Goal: Information Seeking & Learning: Learn about a topic

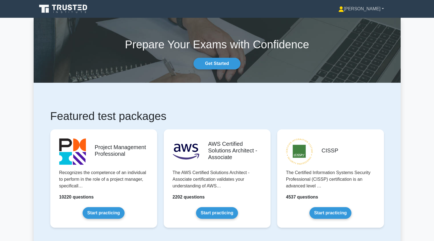
click at [374, 11] on link "[PERSON_NAME]" at bounding box center [361, 8] width 72 height 11
click at [359, 35] on link "Settings" at bounding box center [347, 30] width 44 height 9
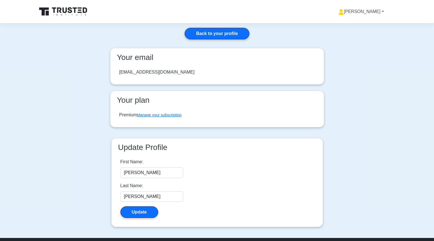
click at [376, 11] on link "[PERSON_NAME]" at bounding box center [361, 11] width 72 height 11
click at [365, 26] on link "Profile" at bounding box center [347, 24] width 44 height 9
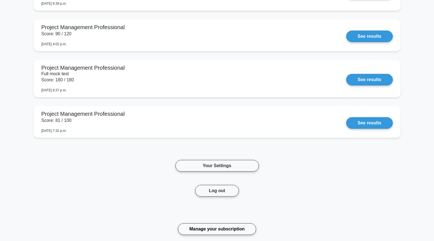
scroll to position [629, 0]
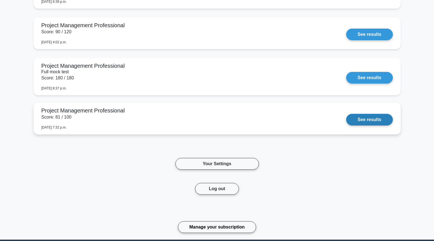
click at [368, 124] on link "See results" at bounding box center [369, 120] width 46 height 12
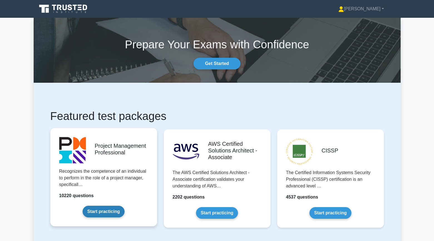
click at [105, 210] on link "Start practicing" at bounding box center [103, 212] width 42 height 12
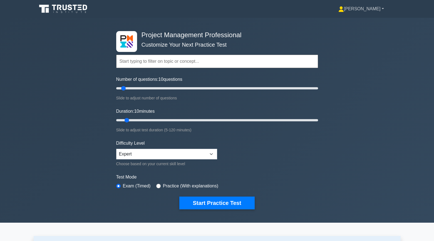
click at [369, 12] on link "[PERSON_NAME]" at bounding box center [361, 8] width 72 height 11
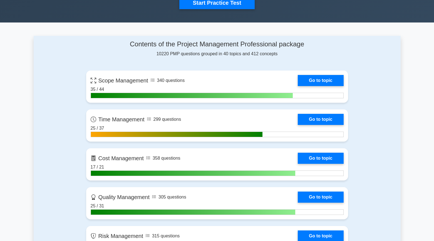
scroll to position [211, 0]
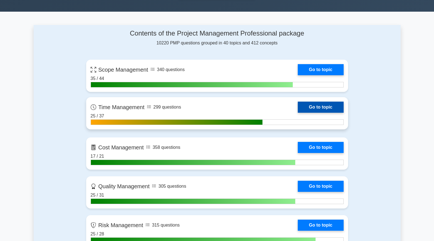
click at [331, 106] on link "Go to topic" at bounding box center [320, 107] width 46 height 11
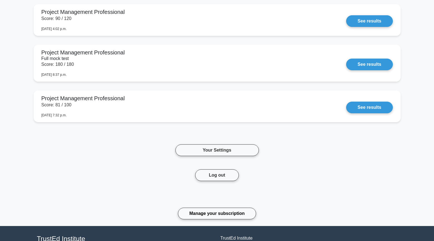
scroll to position [701, 0]
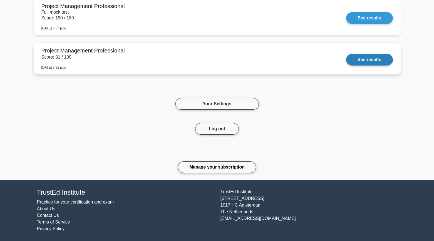
click at [365, 65] on link "See results" at bounding box center [369, 60] width 46 height 12
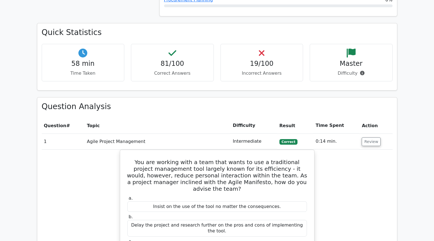
scroll to position [632, 0]
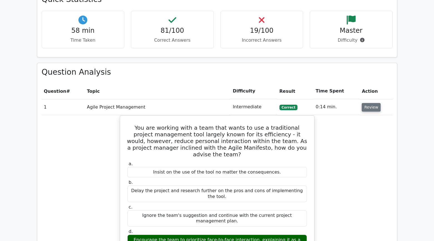
click at [366, 109] on button "Review" at bounding box center [370, 107] width 19 height 9
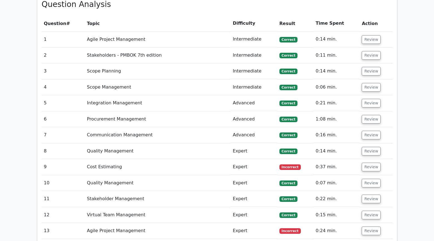
scroll to position [709, 0]
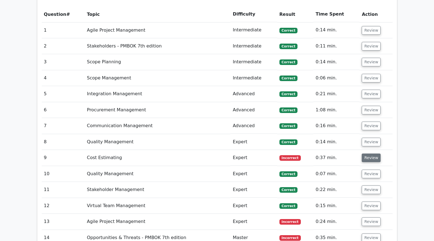
click at [369, 157] on button "Review" at bounding box center [370, 158] width 19 height 9
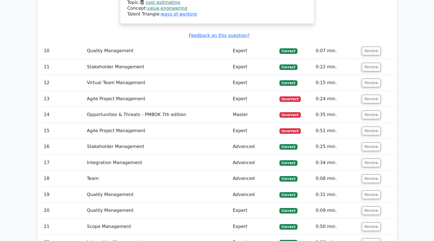
scroll to position [1096, 0]
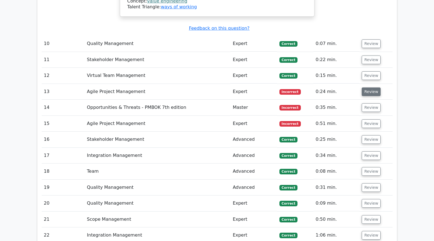
click at [366, 87] on button "Review" at bounding box center [370, 91] width 19 height 9
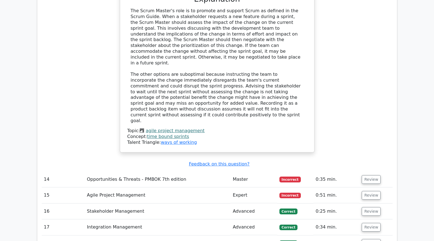
scroll to position [1345, 0]
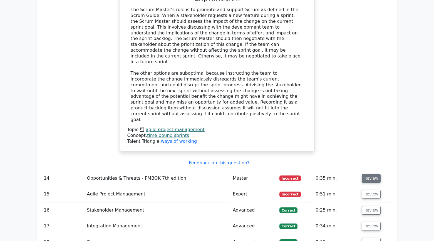
click at [364, 174] on button "Review" at bounding box center [370, 178] width 19 height 9
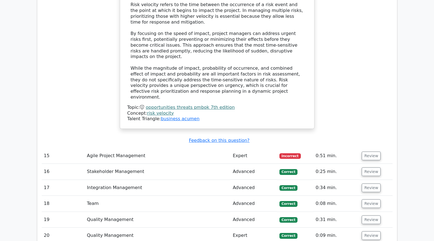
scroll to position [1688, 0]
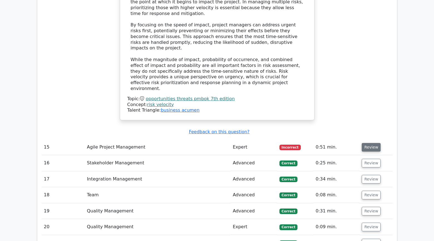
click at [365, 143] on button "Review" at bounding box center [370, 147] width 19 height 9
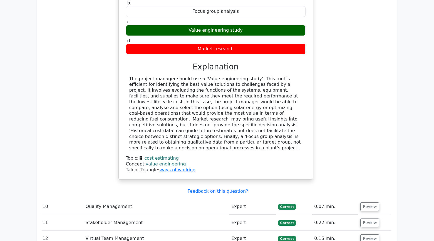
scroll to position [934, 0]
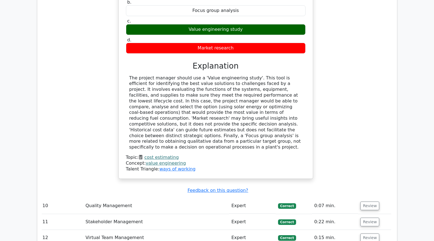
click at [317, 139] on div "In a power plant project, the project manager is tasked with reducing fuel cons…" at bounding box center [215, 64] width 350 height 244
click at [107, 146] on div "In a power plant project, the project manager is tasked with reducing fuel cons…" at bounding box center [215, 64] width 350 height 244
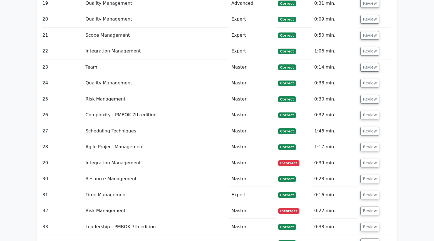
scroll to position [2264, 0]
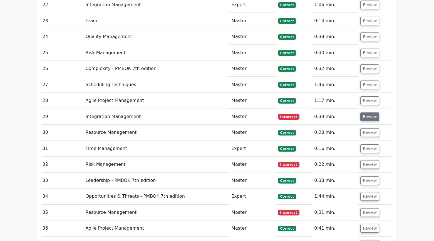
click at [366, 112] on button "Review" at bounding box center [369, 116] width 19 height 9
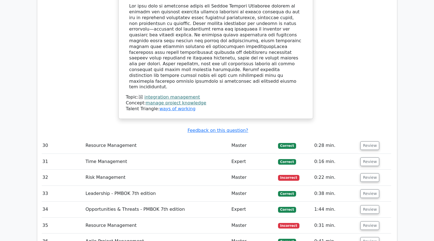
scroll to position [2549, 0]
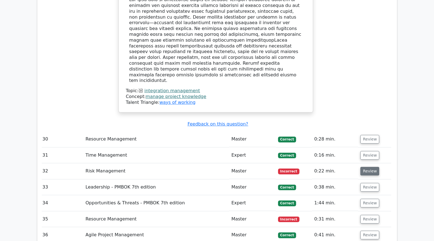
click at [367, 167] on button "Review" at bounding box center [369, 171] width 19 height 9
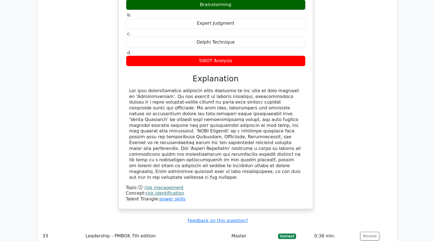
scroll to position [2801, 0]
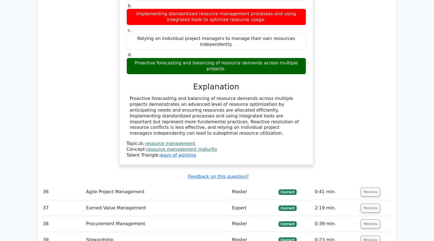
scroll to position [3116, 0]
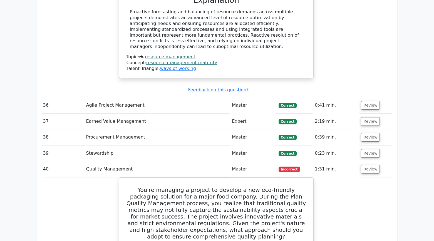
scroll to position [3200, 0]
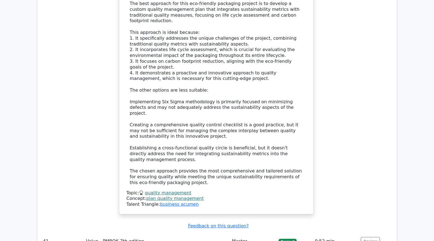
scroll to position [3589, 0]
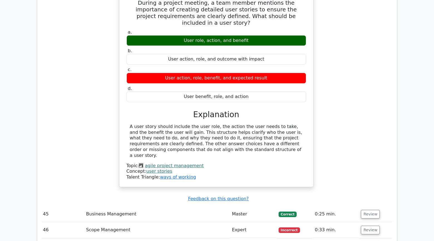
scroll to position [3904, 0]
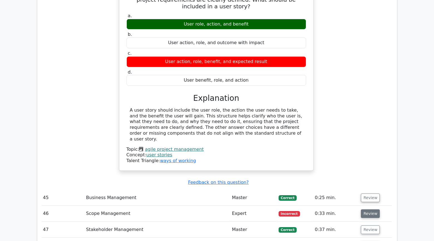
click at [369, 209] on button "Review" at bounding box center [369, 213] width 19 height 9
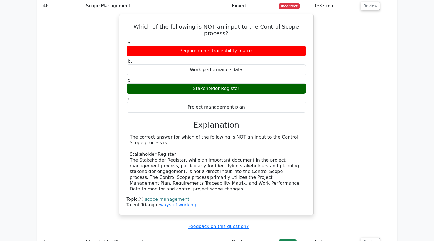
scroll to position [4112, 0]
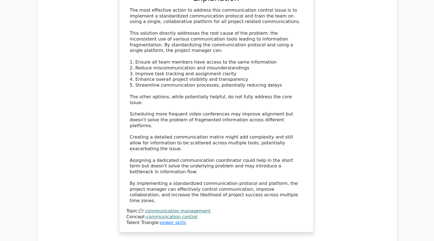
scroll to position [4608, 0]
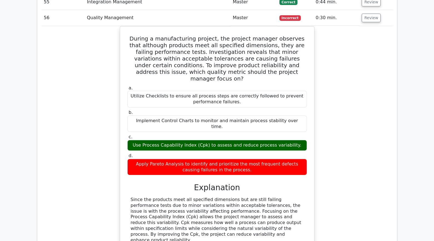
scroll to position [4943, 0]
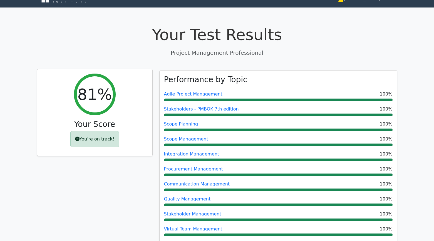
scroll to position [0, 0]
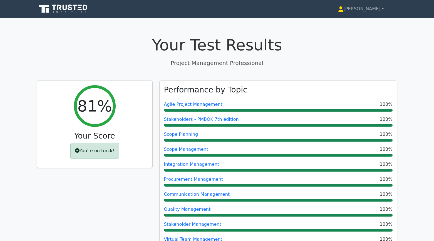
click at [376, 15] on div "Valeria Profile Settings Profile" at bounding box center [217, 8] width 367 height 13
click at [379, 9] on link "[PERSON_NAME]" at bounding box center [360, 8] width 72 height 11
click at [361, 23] on link "Profile" at bounding box center [347, 21] width 44 height 9
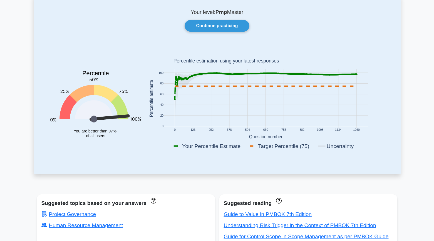
scroll to position [34, 0]
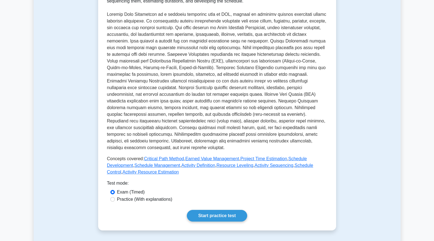
scroll to position [103, 0]
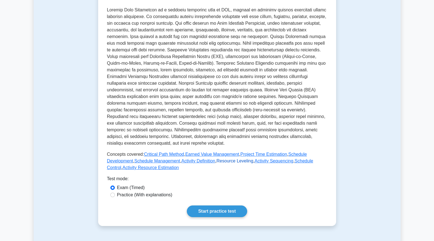
click at [239, 162] on link "Resource Leveling" at bounding box center [234, 161] width 37 height 5
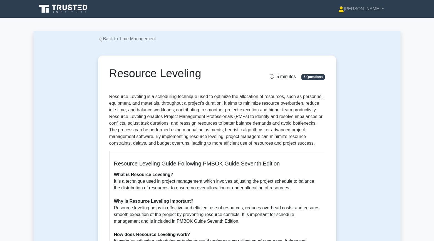
click at [108, 37] on link "Back to Time Management" at bounding box center [127, 38] width 58 height 5
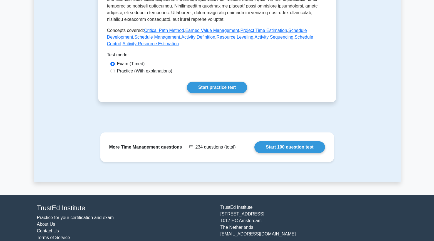
scroll to position [226, 0]
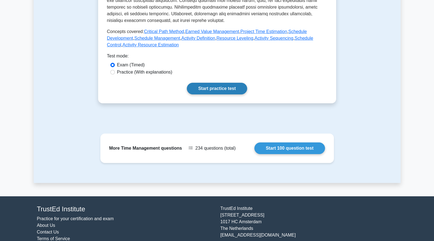
click at [213, 90] on link "Start practice test" at bounding box center [217, 89] width 60 height 12
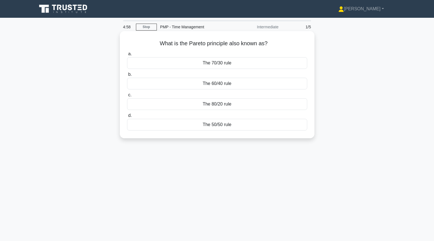
click at [151, 105] on div "The 80/20 rule" at bounding box center [217, 104] width 180 height 12
click at [127, 97] on input "c. The 80/20 rule" at bounding box center [127, 95] width 0 height 4
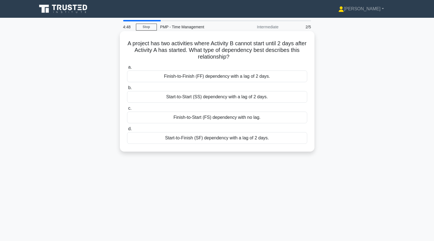
click at [147, 99] on div "Start-to-Start (SS) dependency with a lag of 2 days." at bounding box center [217, 97] width 180 height 12
click at [127, 90] on input "b. Start-to-Start (SS) dependency with a lag of 2 days." at bounding box center [127, 88] width 0 height 4
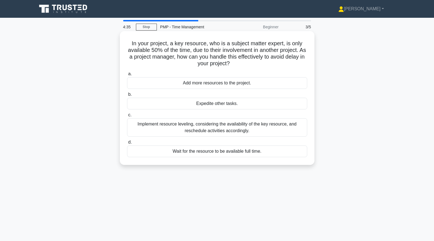
click at [161, 130] on div "Implement resource leveling, considering the availability of the key resource, …" at bounding box center [217, 127] width 180 height 18
click at [127, 117] on input "c. Implement resource leveling, considering the availability of the key resourc…" at bounding box center [127, 115] width 0 height 4
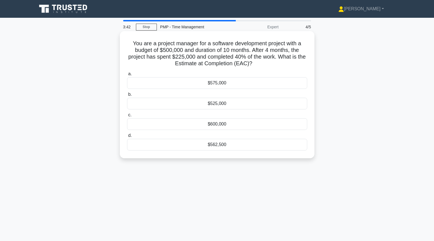
click at [169, 143] on div "$562,500" at bounding box center [217, 145] width 180 height 12
click at [127, 137] on input "d. $562,500" at bounding box center [127, 136] width 0 height 4
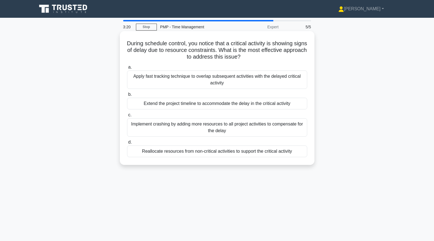
click at [139, 154] on div "Reallocate resources from non-critical activities to support the critical activ…" at bounding box center [217, 152] width 180 height 12
click at [127, 144] on input "d. Reallocate resources from non-critical activities to support the critical ac…" at bounding box center [127, 143] width 0 height 4
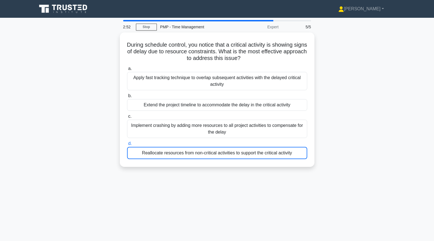
scroll to position [2, 0]
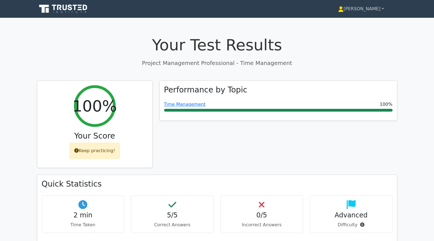
click at [375, 11] on link "[PERSON_NAME]" at bounding box center [360, 8] width 72 height 11
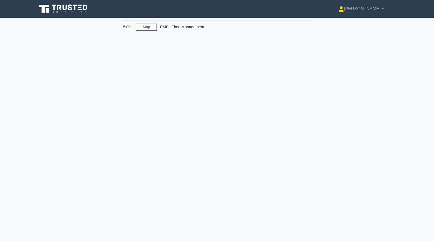
scroll to position [2, 0]
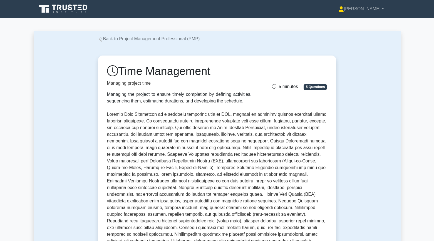
scroll to position [103, 0]
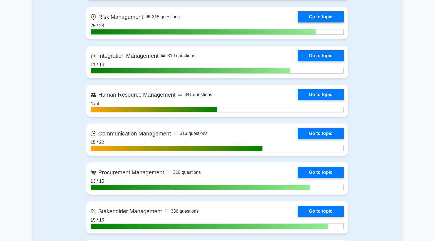
scroll to position [459, 0]
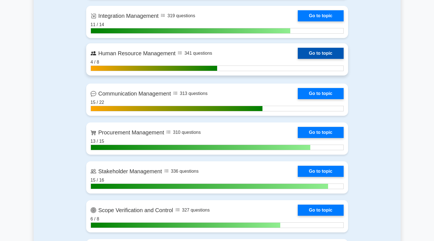
click at [308, 54] on link "Go to topic" at bounding box center [320, 53] width 46 height 11
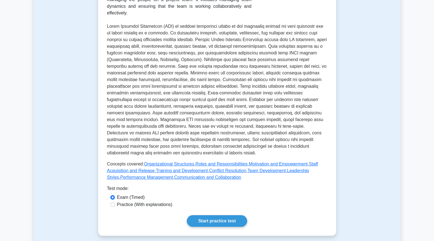
scroll to position [119, 0]
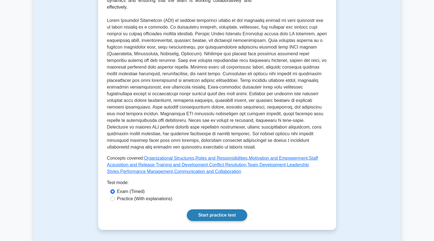
click at [196, 219] on link "Start practice test" at bounding box center [217, 215] width 60 height 12
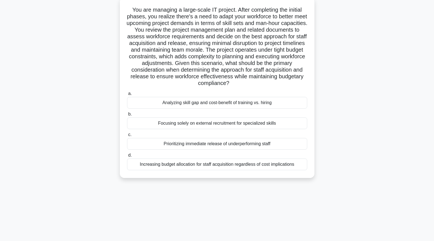
scroll to position [36, 0]
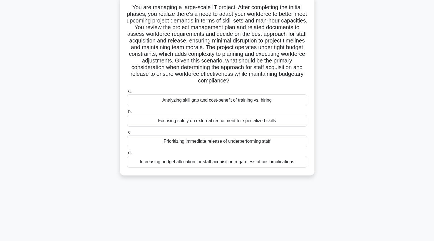
click at [154, 99] on div "Analyzing skill gap and cost-benefit of training vs. hiring" at bounding box center [217, 100] width 180 height 12
click at [127, 93] on input "a. Analyzing skill gap and cost-benefit of training vs. hiring" at bounding box center [127, 91] width 0 height 4
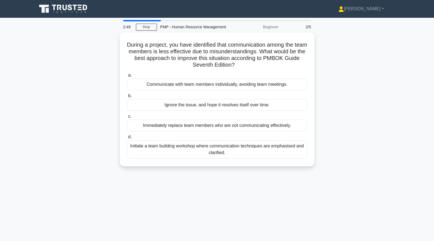
scroll to position [0, 0]
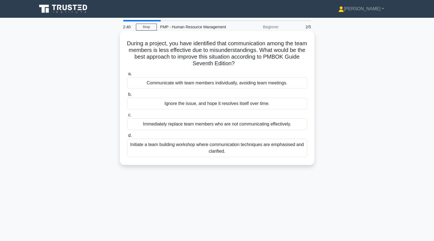
click at [178, 149] on div "Initiate a team building workshop where communication techniques are emphasised…" at bounding box center [217, 148] width 180 height 18
click at [127, 137] on input "d. Initiate a team building workshop where communication techniques are emphasi…" at bounding box center [127, 136] width 0 height 4
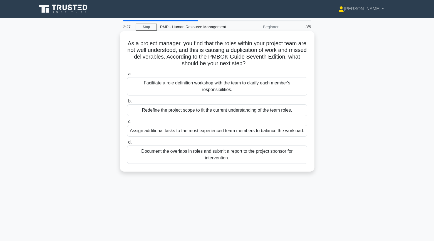
click at [137, 90] on div "Facilitate a role definition workshop with the team to clarify each member's re…" at bounding box center [217, 86] width 180 height 18
click at [127, 76] on input "a. Facilitate a role definition workshop with the team to clarify each member's…" at bounding box center [127, 74] width 0 height 4
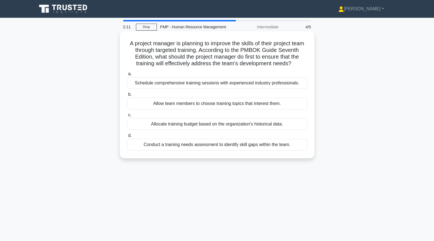
click at [139, 146] on div "Conduct a training needs assessment to identify skill gaps within the team." at bounding box center [217, 145] width 180 height 12
click at [127, 137] on input "d. Conduct a training needs assessment to identify skill gaps within the team." at bounding box center [127, 136] width 0 height 4
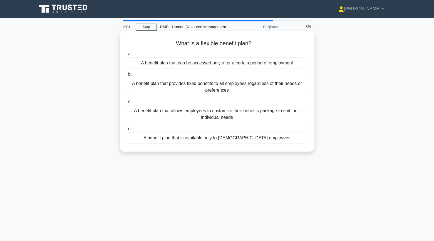
click at [149, 113] on div "A benefit plan that allows employees to customize their benefits package to sui…" at bounding box center [217, 114] width 180 height 18
click at [127, 104] on input "c. A benefit plan that allows employees to customize their benefits package to …" at bounding box center [127, 102] width 0 height 4
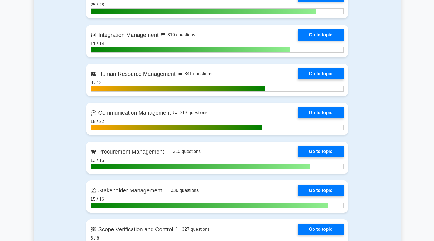
scroll to position [436, 0]
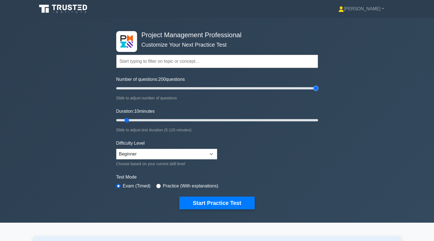
drag, startPoint x: 124, startPoint y: 88, endPoint x: 317, endPoint y: 97, distance: 192.7
click at [317, 92] on input "Number of questions: 200 questions" at bounding box center [217, 88] width 202 height 7
drag, startPoint x: 316, startPoint y: 90, endPoint x: 201, endPoint y: 101, distance: 115.8
type input "85"
click at [201, 92] on input "Number of questions: 85 questions" at bounding box center [217, 88] width 202 height 7
